Goal: Task Accomplishment & Management: Use online tool/utility

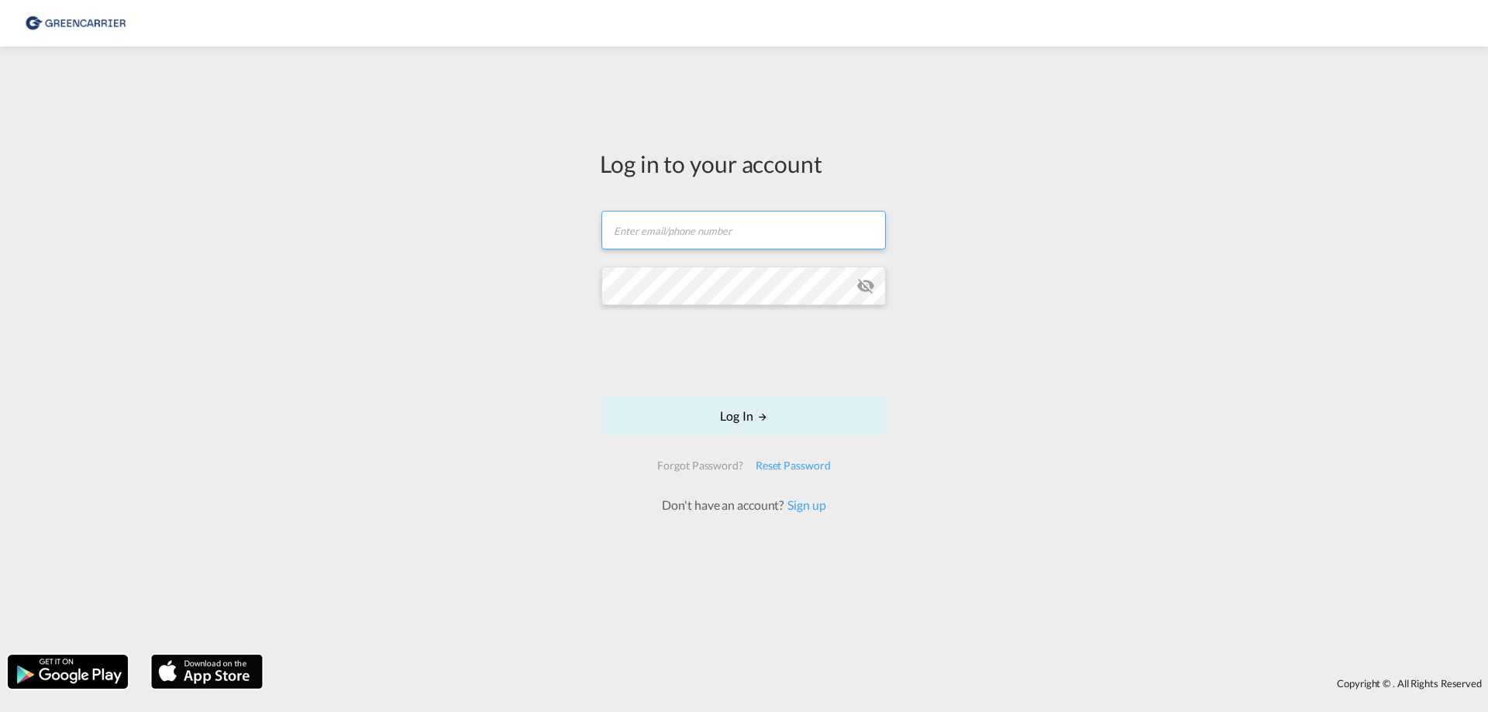
click at [707, 239] on input "text" at bounding box center [743, 230] width 284 height 39
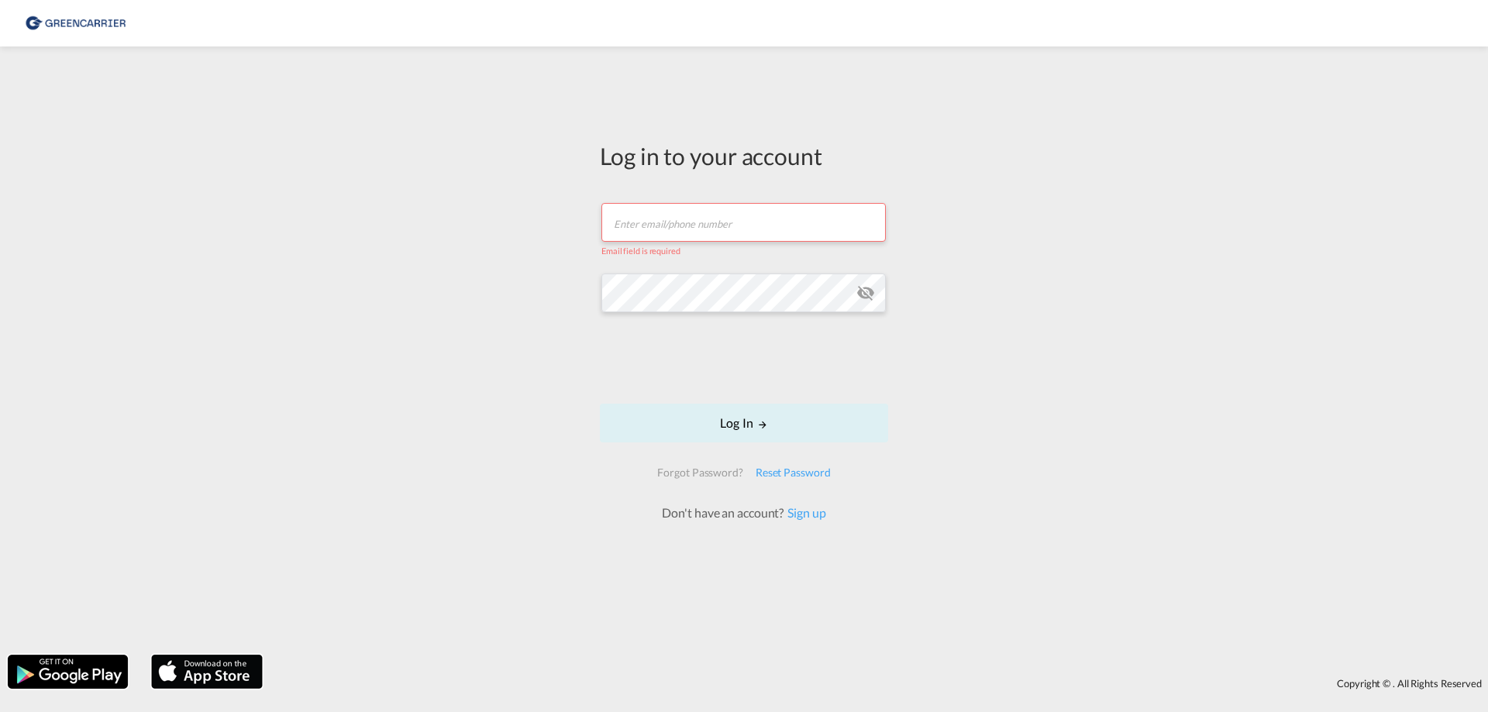
click at [794, 224] on input "text" at bounding box center [743, 222] width 284 height 39
paste input "[EMAIL_ADDRESS][DOMAIN_NAME]"
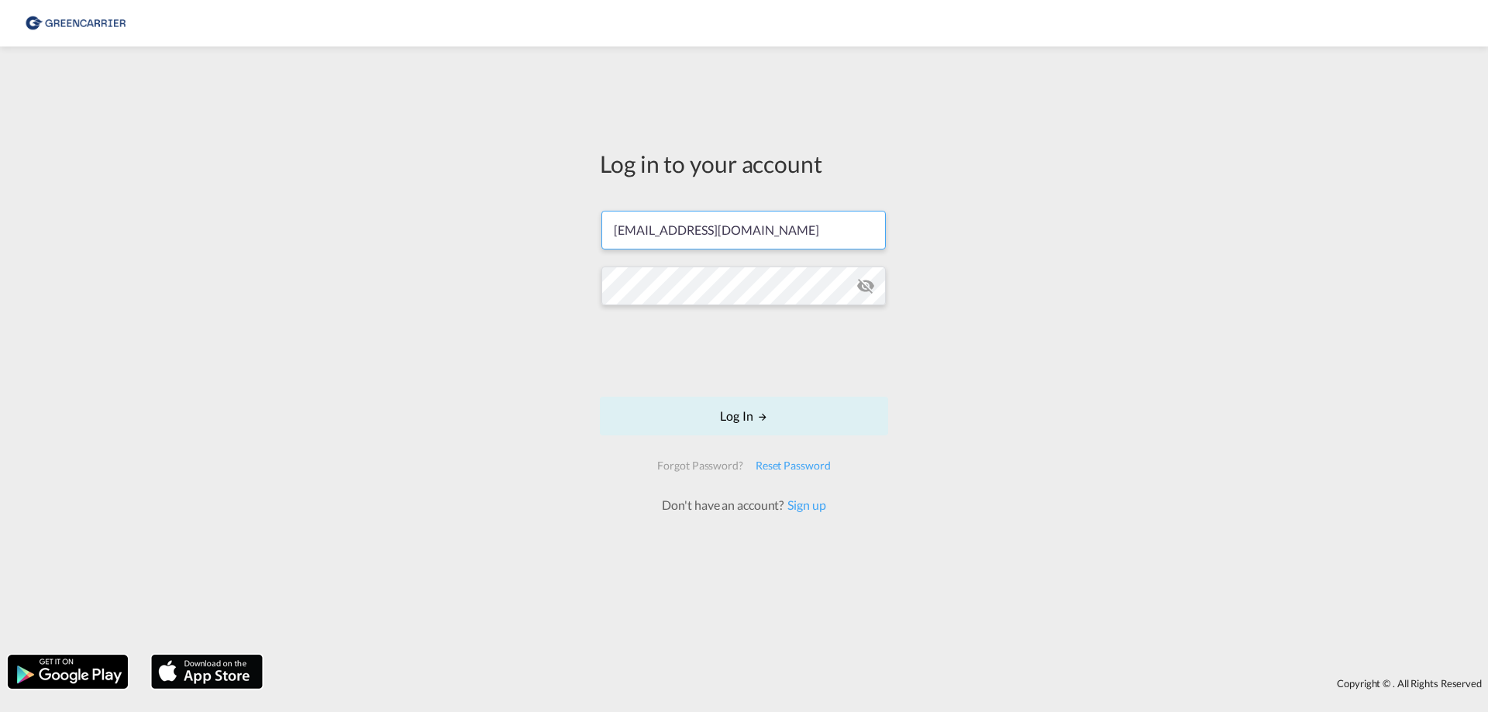
type input "[EMAIL_ADDRESS][DOMAIN_NAME]"
click at [766, 425] on button "Log In" at bounding box center [744, 416] width 288 height 39
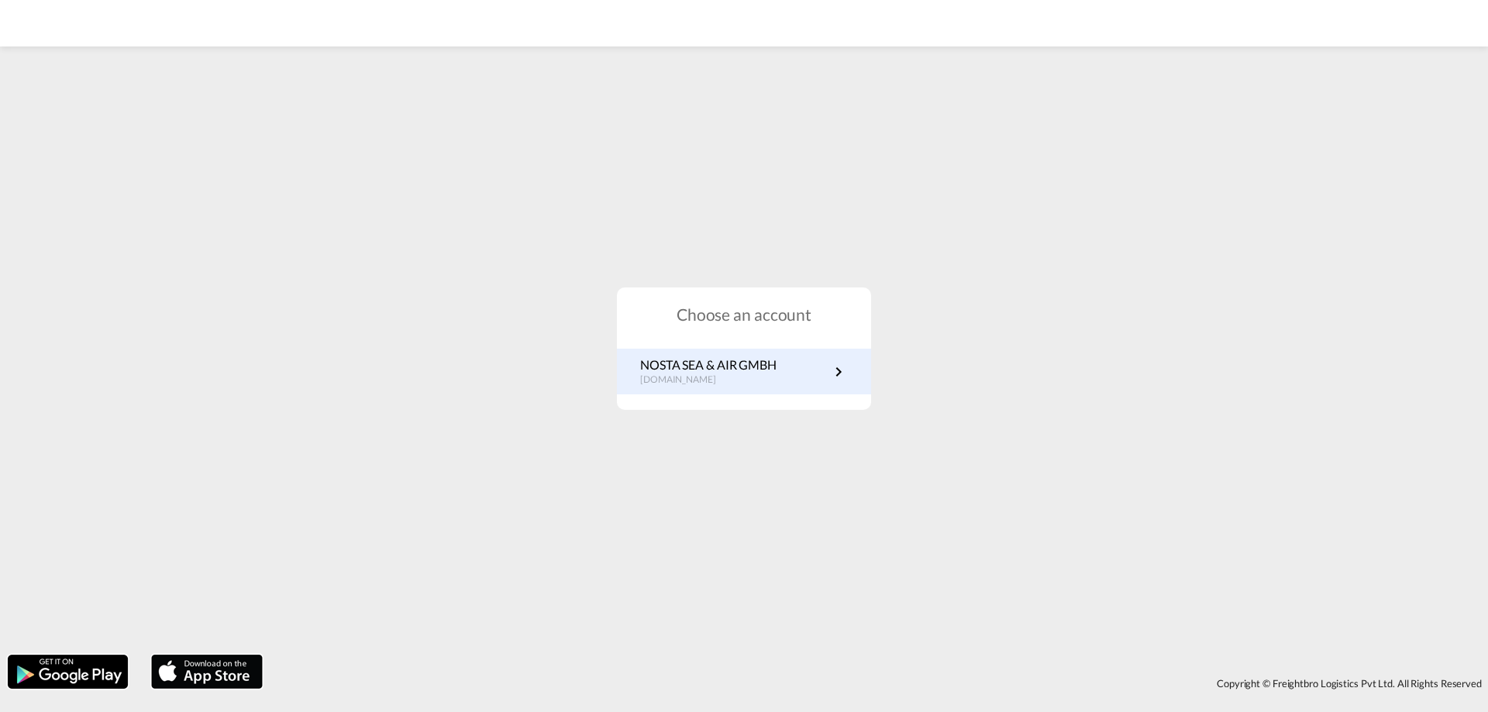
click at [776, 367] on p "NOSTA SEA & AIR GMBH" at bounding box center [708, 364] width 136 height 17
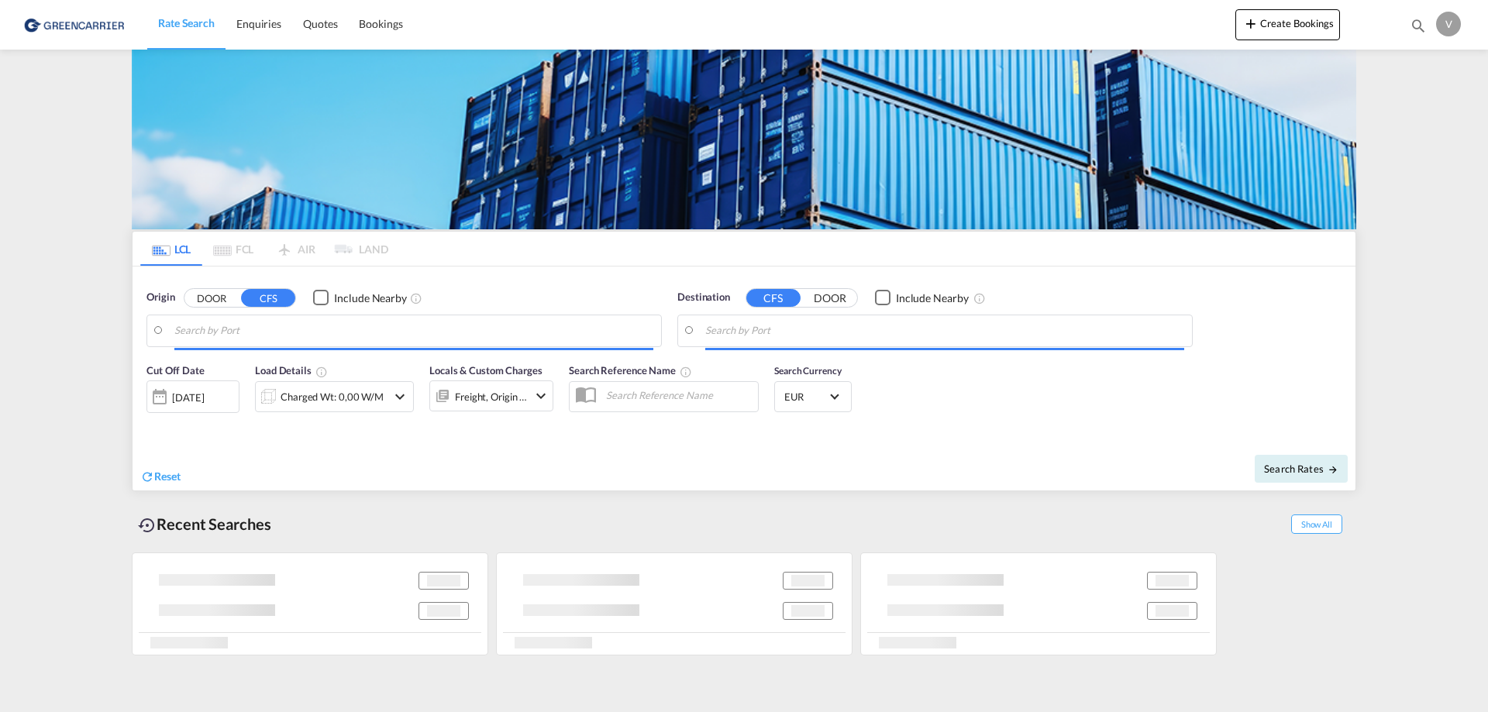
type input "Hamburg, DEHAM"
type input "Altamira, MXATM"
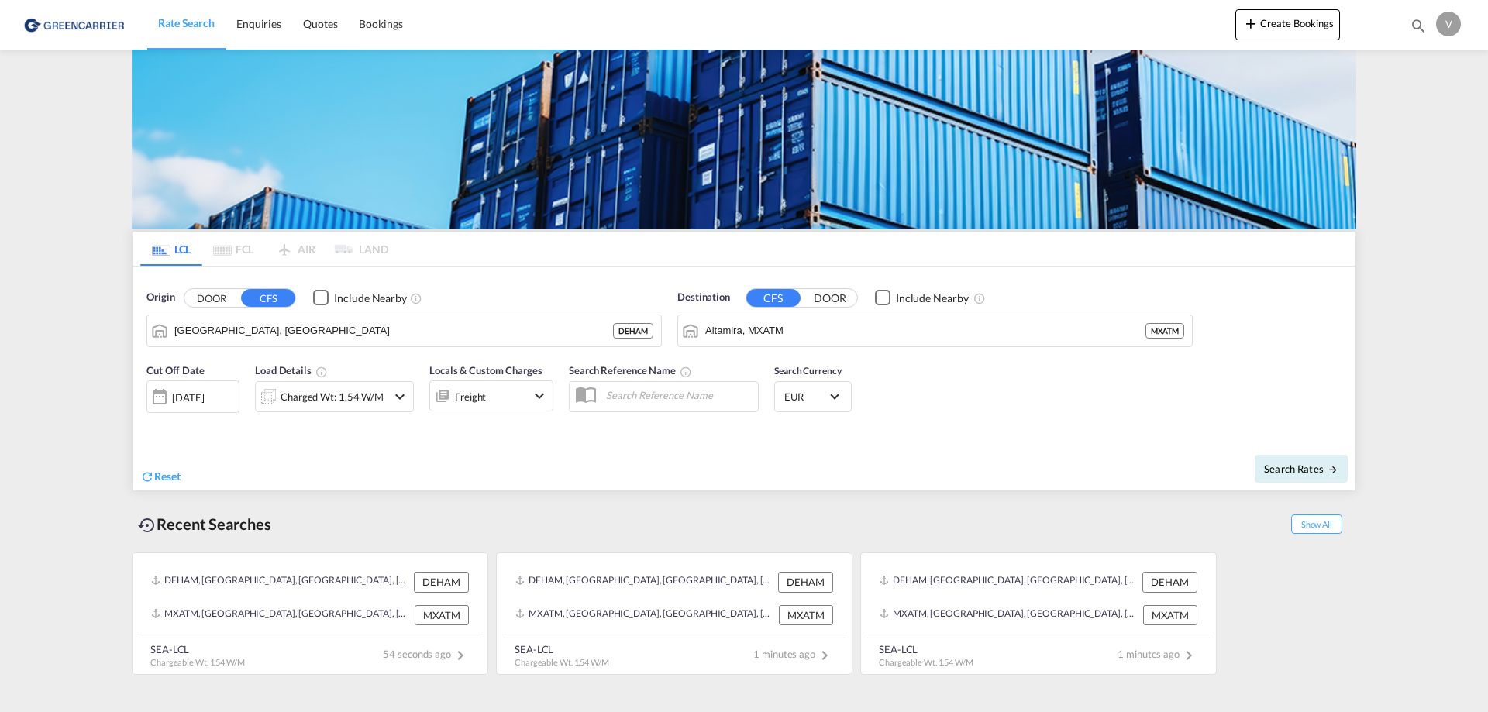
click at [204, 405] on div "05 Sep 2025" at bounding box center [188, 398] width 32 height 14
click at [204, 397] on div "05 Sep 2025" at bounding box center [188, 398] width 32 height 14
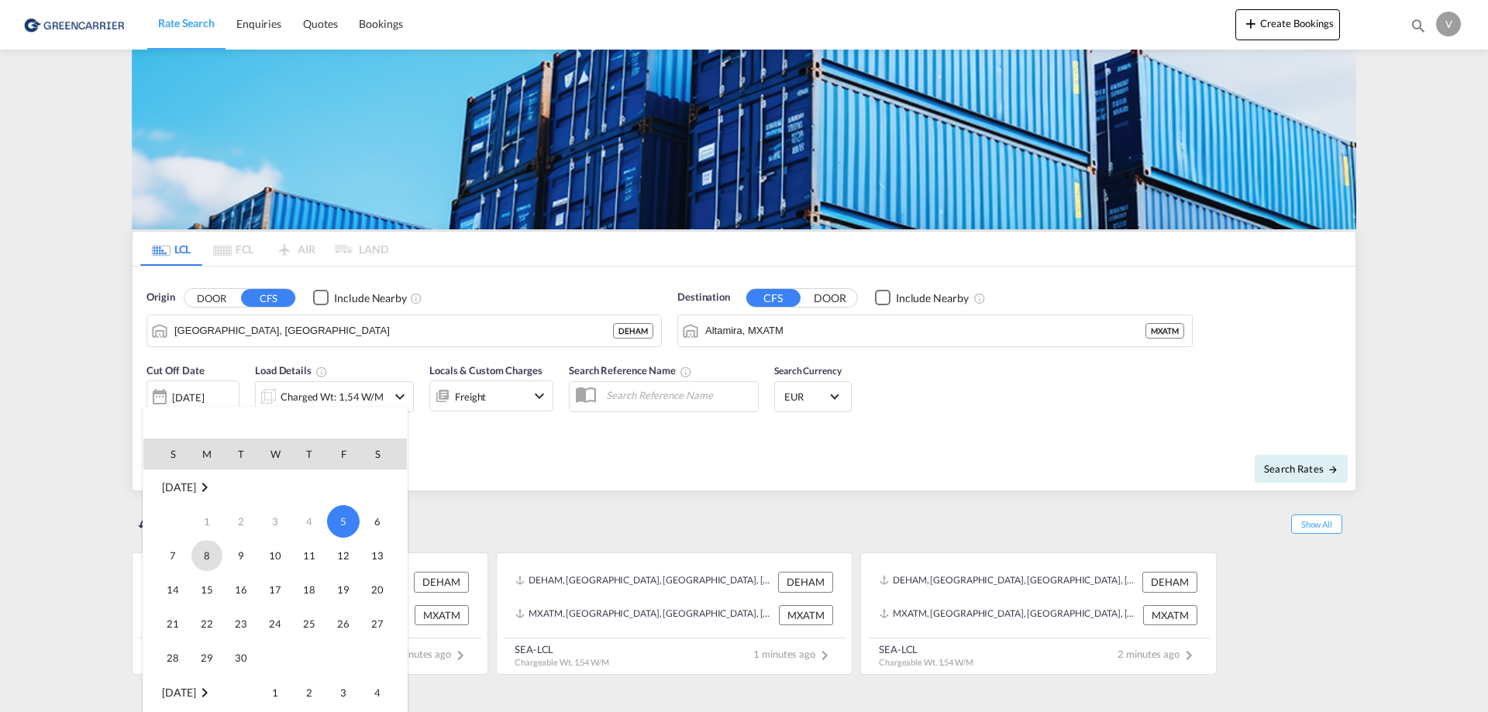
click at [203, 554] on span "8" at bounding box center [206, 555] width 31 height 31
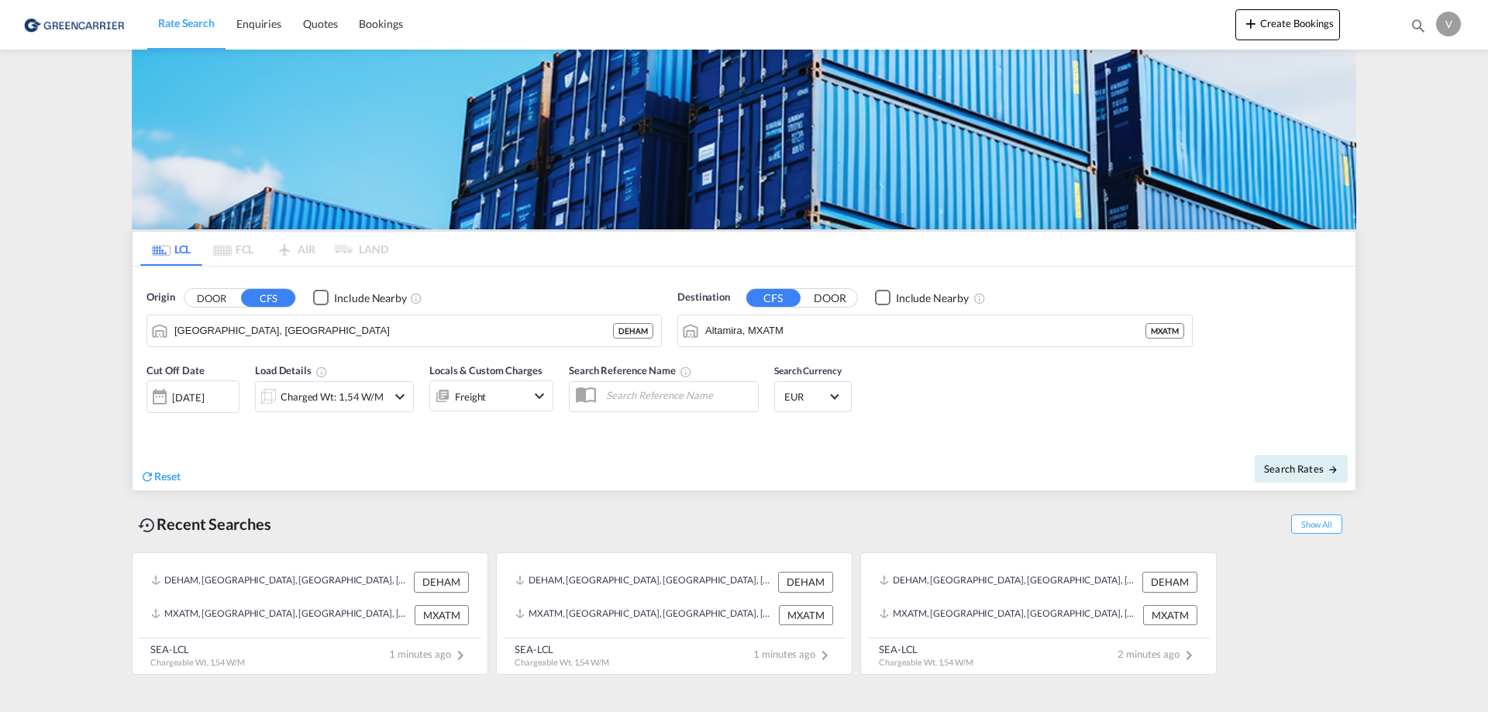
click at [386, 396] on div "Charged Wt: 1,54 W/M" at bounding box center [321, 396] width 131 height 31
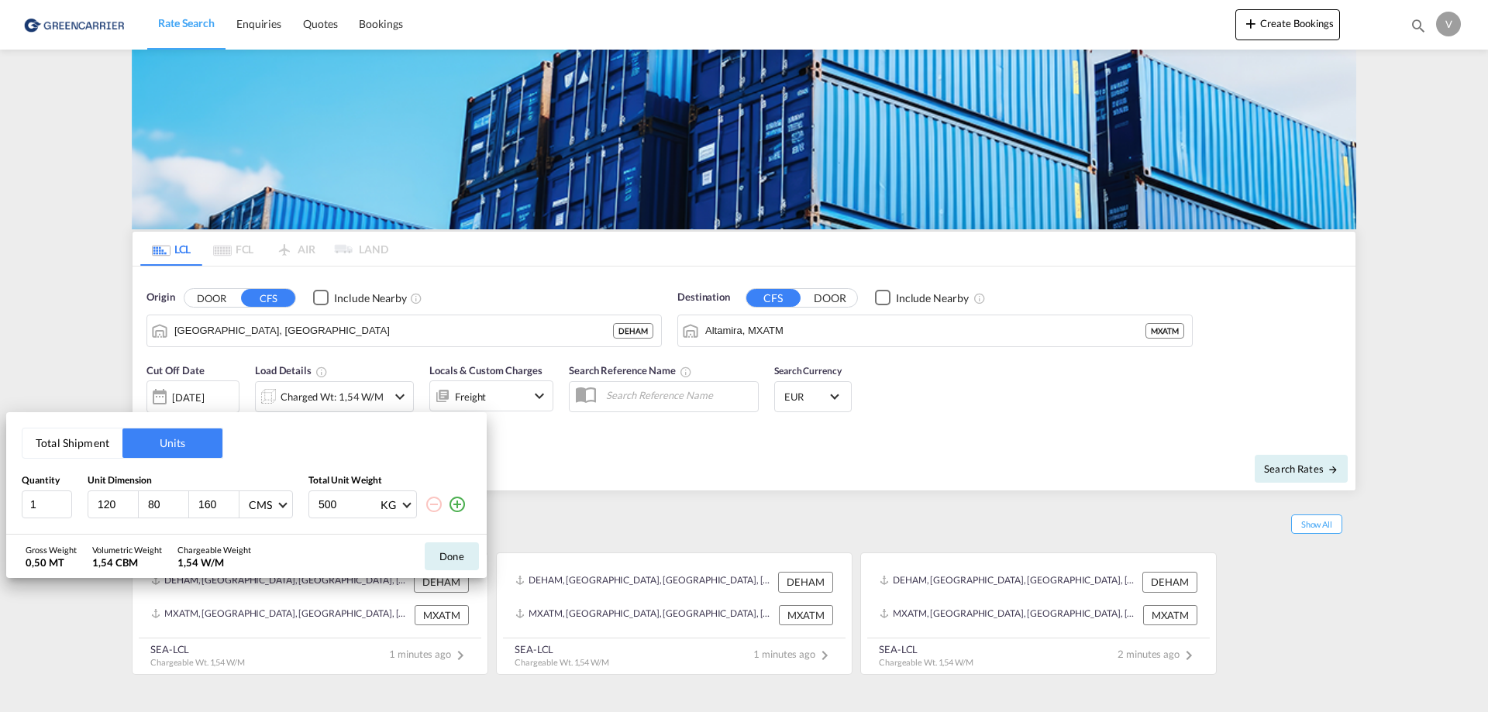
click at [176, 515] on div "80" at bounding box center [164, 504] width 50 height 26
type input "82"
type input "108"
type input "267"
click at [462, 499] on md-icon "icon-plus-circle-outline" at bounding box center [457, 504] width 19 height 19
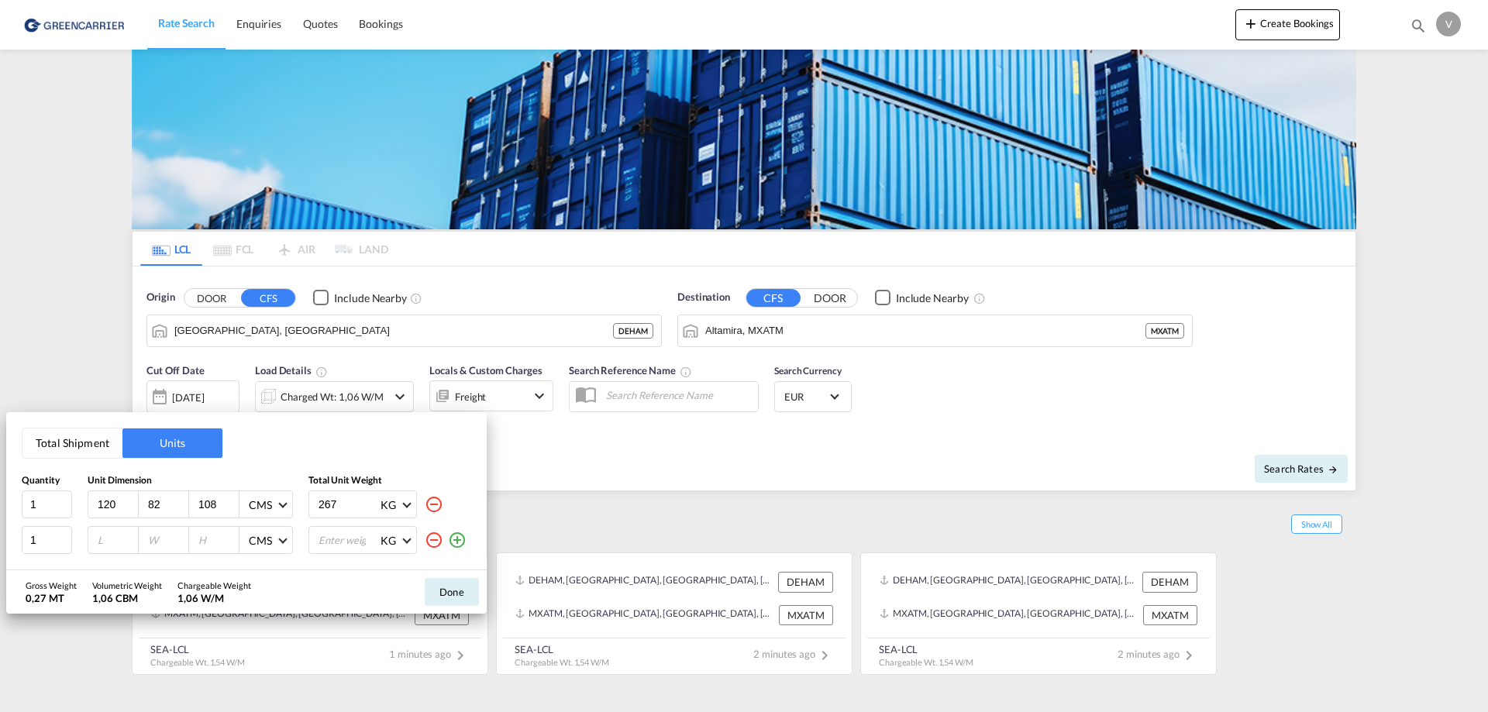
click at [102, 539] on input "number" at bounding box center [117, 540] width 42 height 14
type input "120"
type input "80"
type input "113"
type input "266"
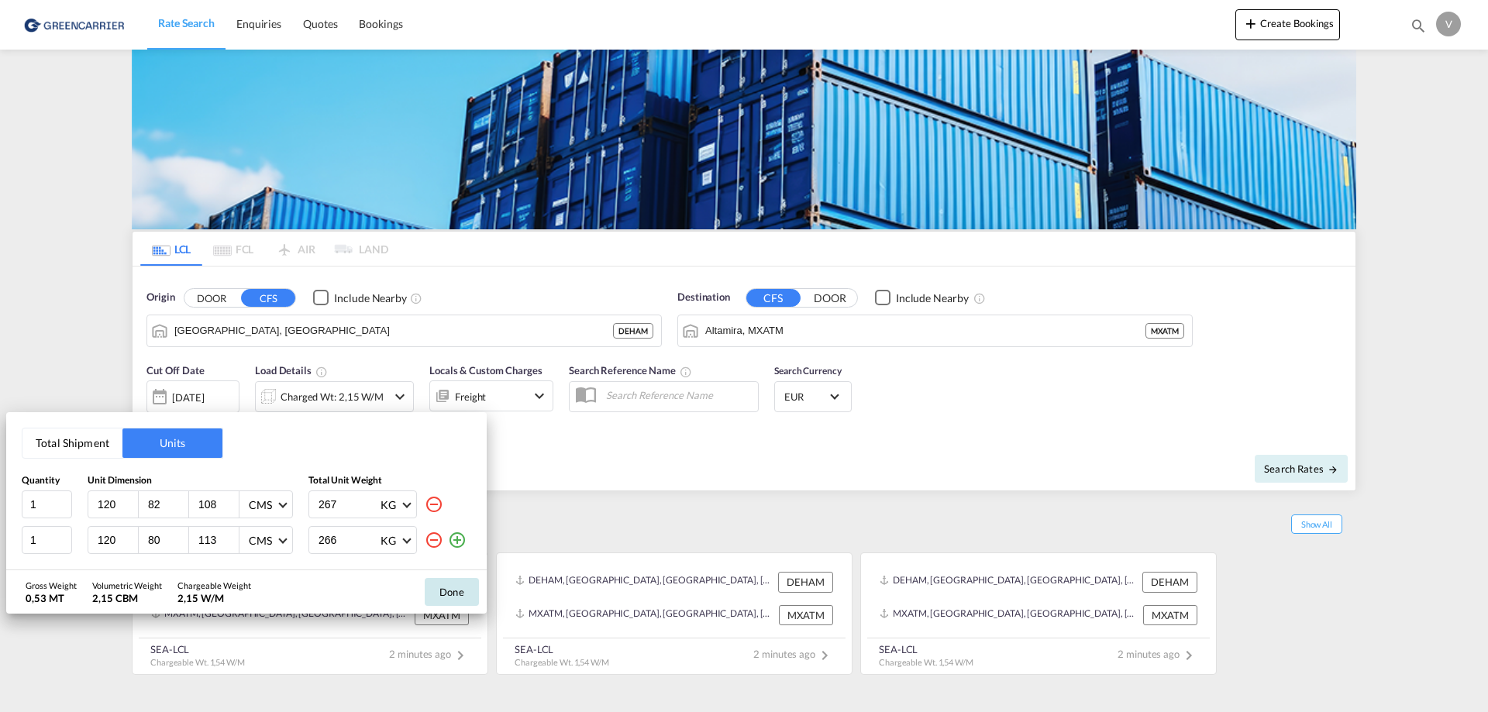
click at [473, 594] on button "Done" at bounding box center [452, 592] width 54 height 28
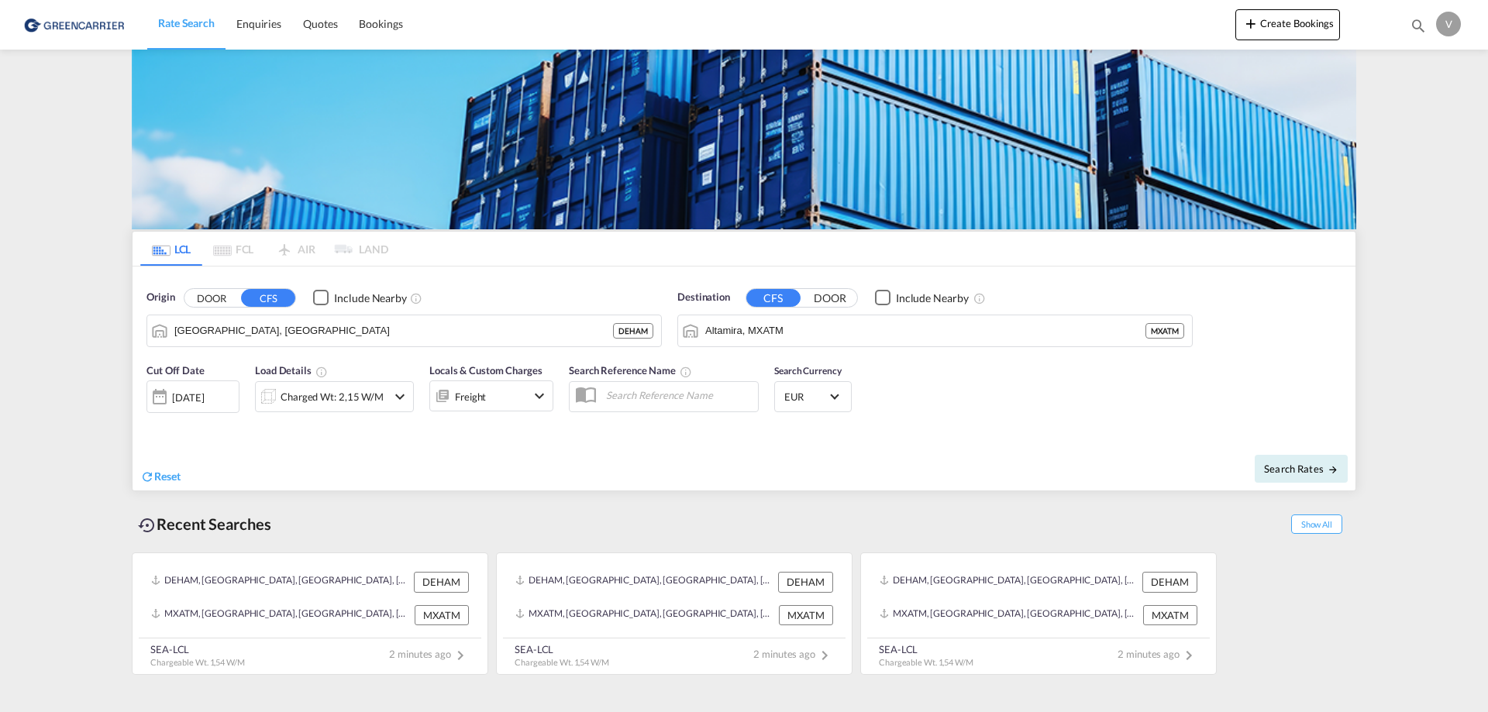
click at [533, 408] on div "Freight" at bounding box center [491, 395] width 124 height 31
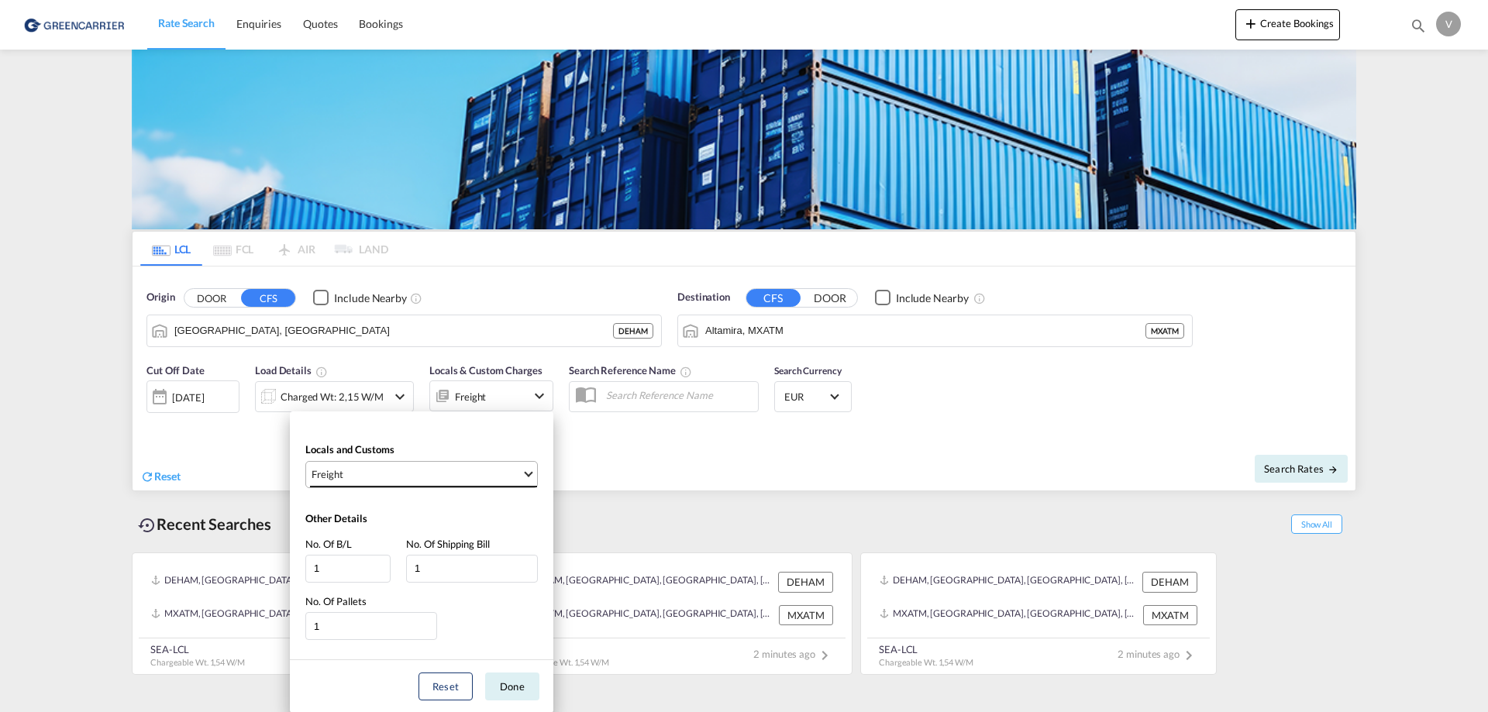
click at [506, 471] on span "Freight" at bounding box center [417, 474] width 210 height 14
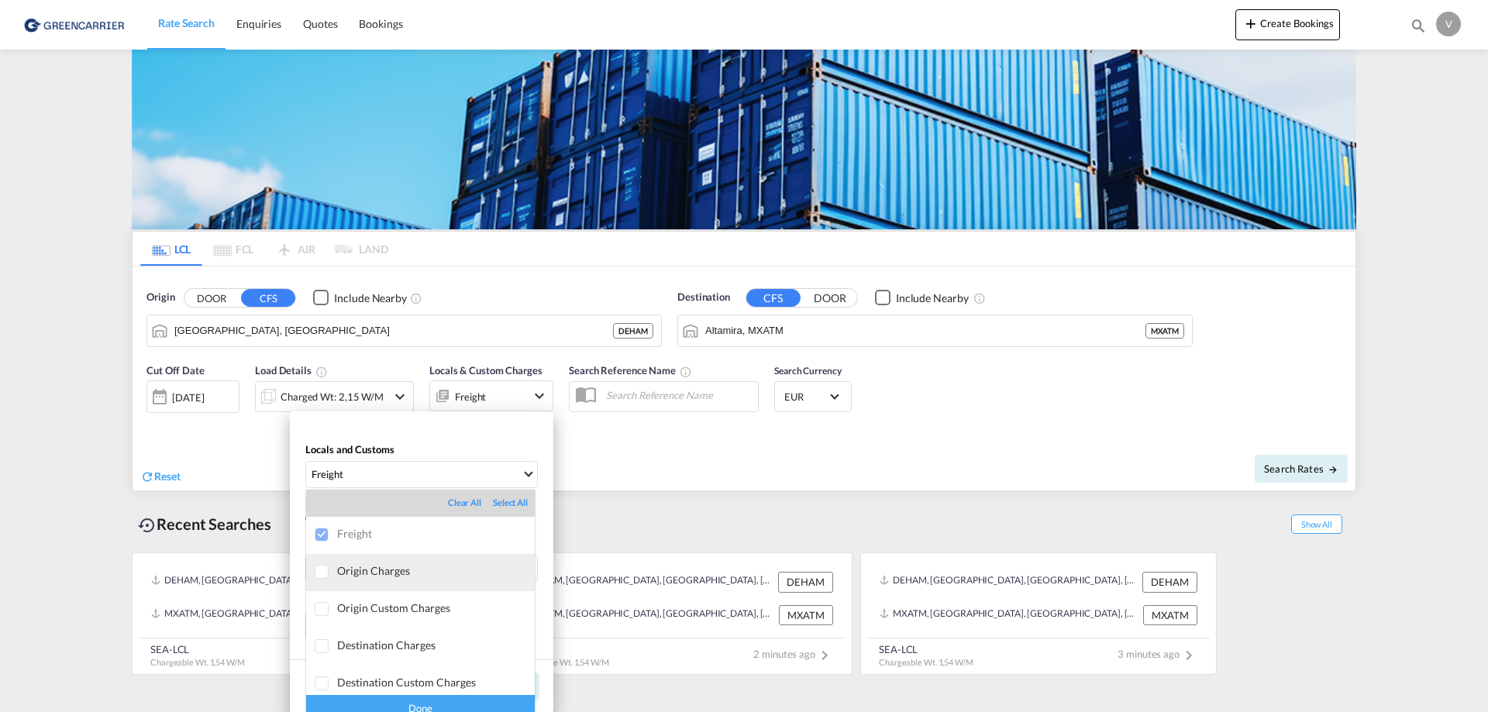
click at [342, 577] on div "Origin Charges" at bounding box center [436, 570] width 198 height 13
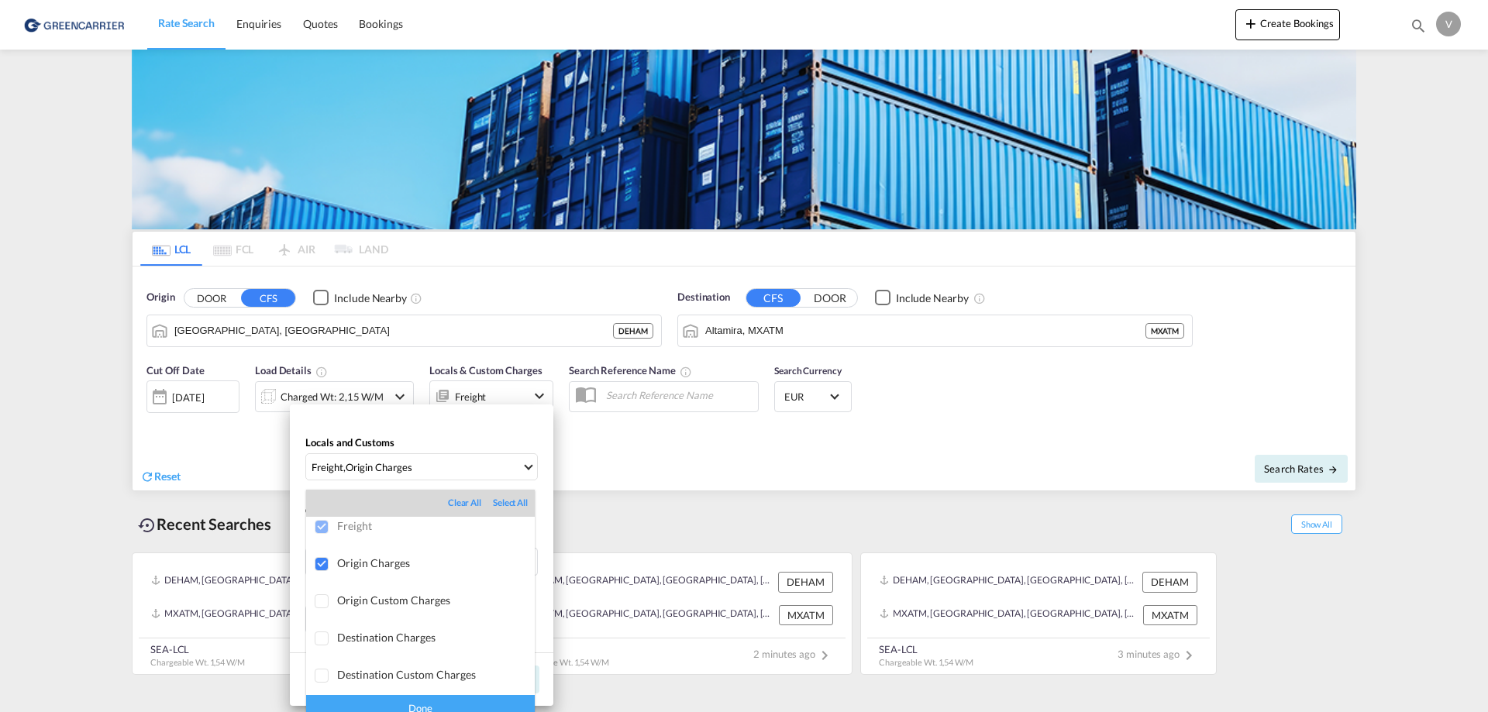
click at [452, 704] on div "Done" at bounding box center [420, 708] width 229 height 27
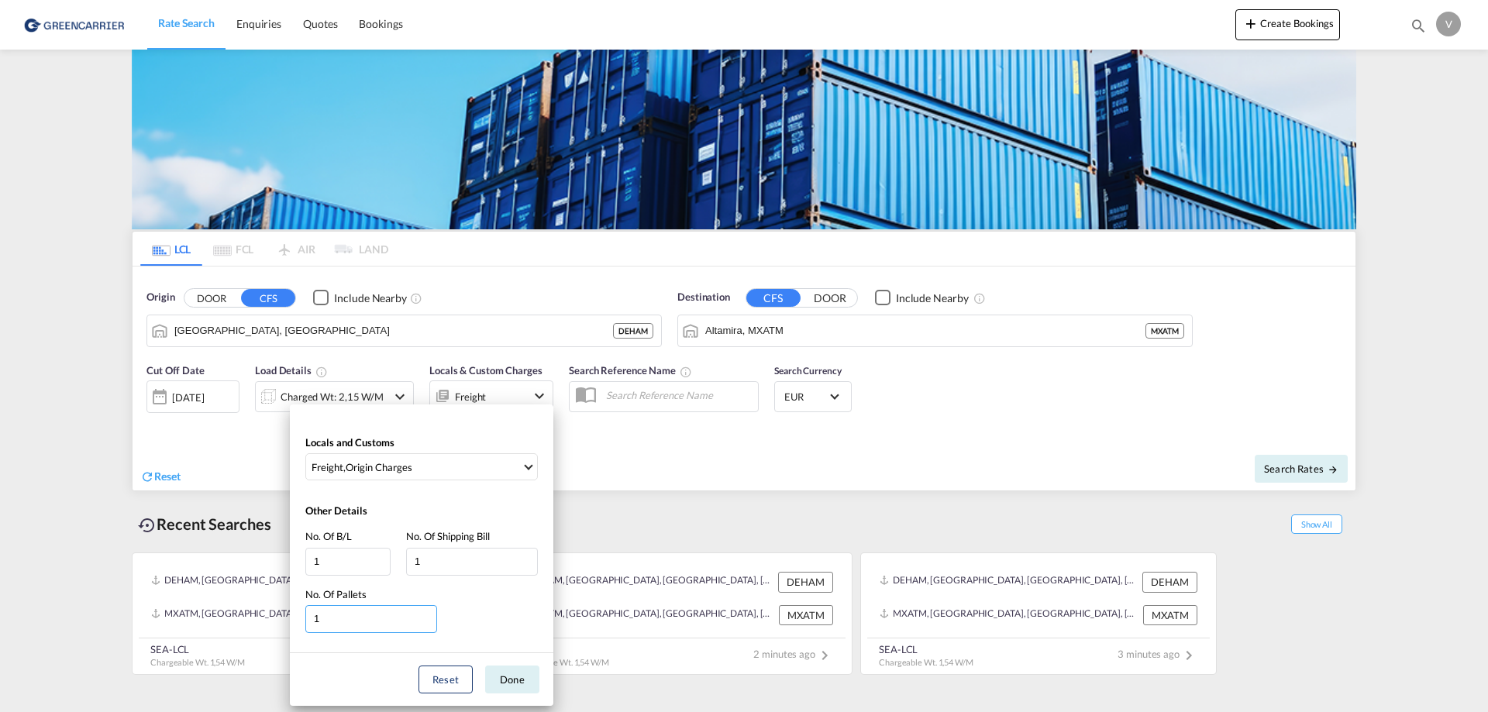
drag, startPoint x: 369, startPoint y: 615, endPoint x: 289, endPoint y: 612, distance: 79.9
click at [289, 612] on div "Locals and Customs Freight , Origin Charges Other Details No. Of B/L 1 No. Of S…" at bounding box center [744, 356] width 1488 height 712
type input "2"
click at [511, 673] on button "Done" at bounding box center [512, 680] width 54 height 28
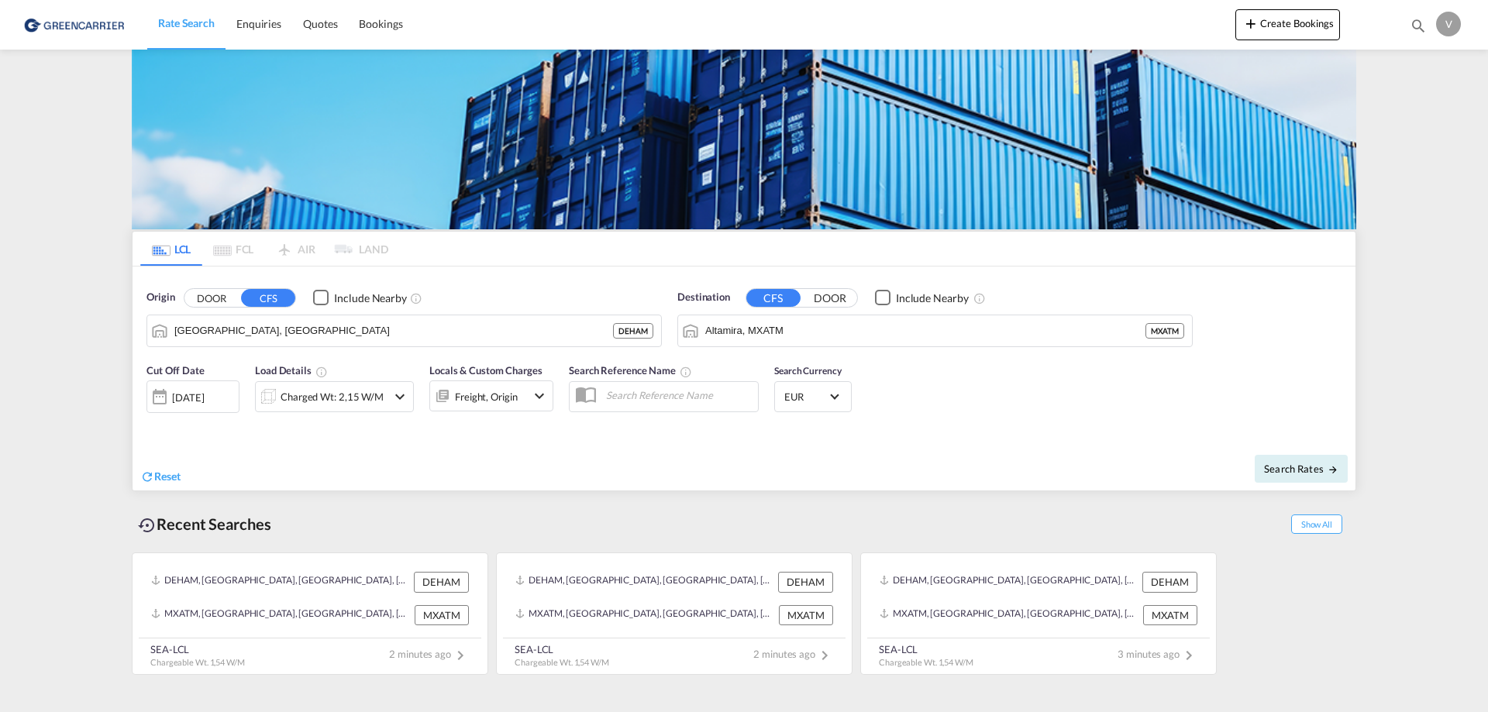
click at [666, 399] on input "text" at bounding box center [678, 395] width 160 height 23
click at [379, 43] on link "Bookings" at bounding box center [380, 24] width 65 height 50
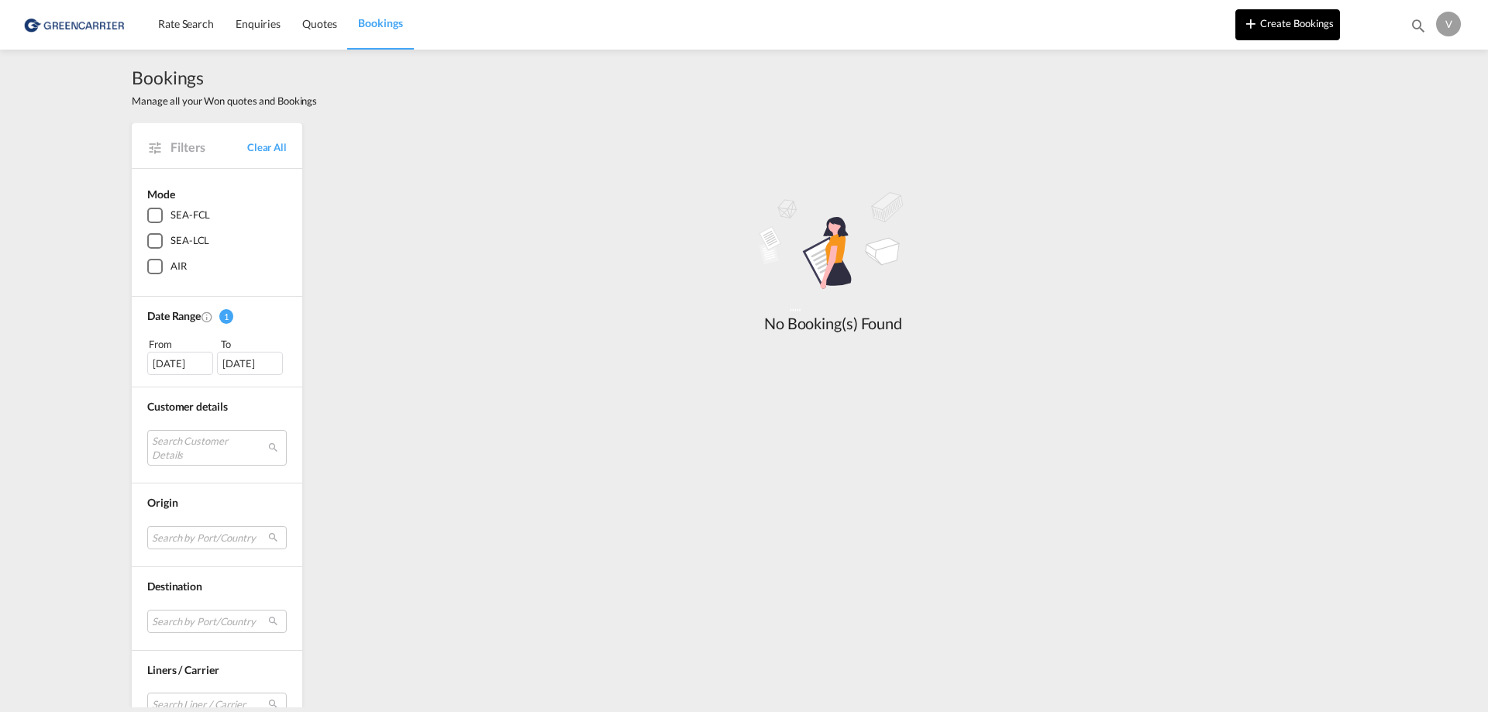
click at [1289, 23] on button "Create Bookings" at bounding box center [1287, 24] width 105 height 31
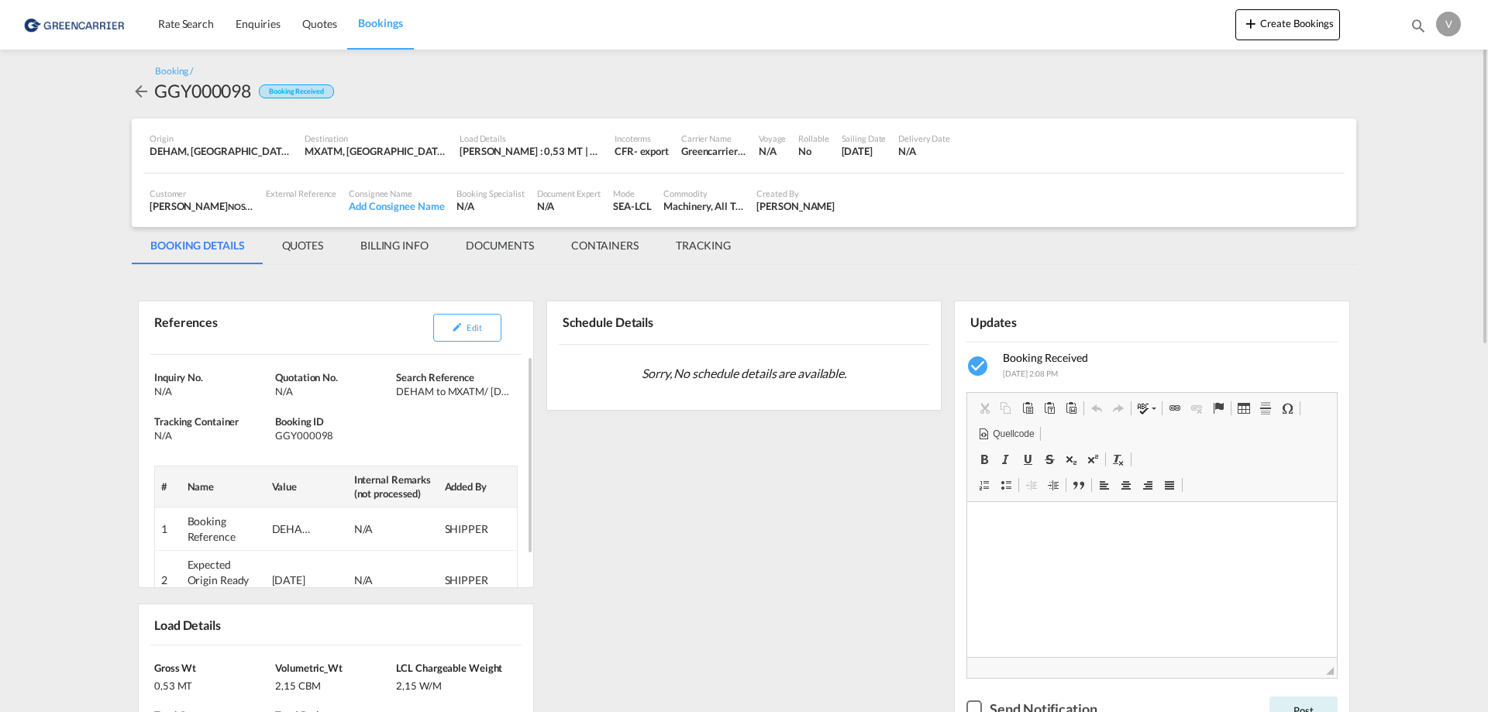
click at [325, 436] on div "GGY000098" at bounding box center [333, 436] width 117 height 14
copy div "GGY000098"
